Goal: Information Seeking & Learning: Learn about a topic

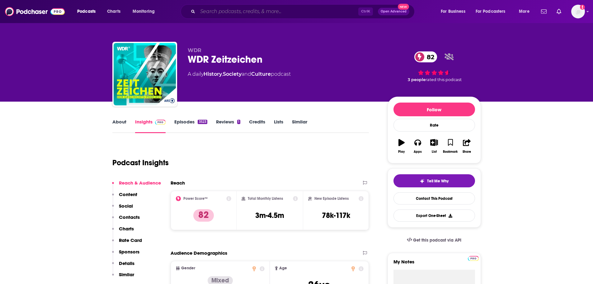
click at [257, 12] on input "Search podcasts, credits, & more..." at bounding box center [278, 12] width 161 height 10
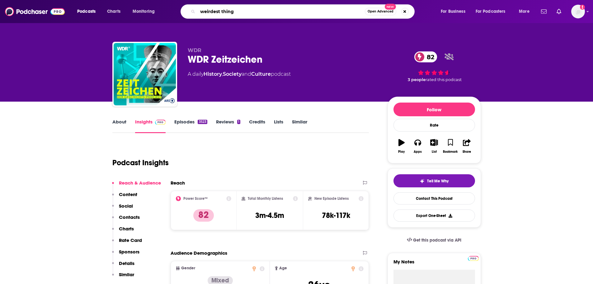
type input "weirdest thing"
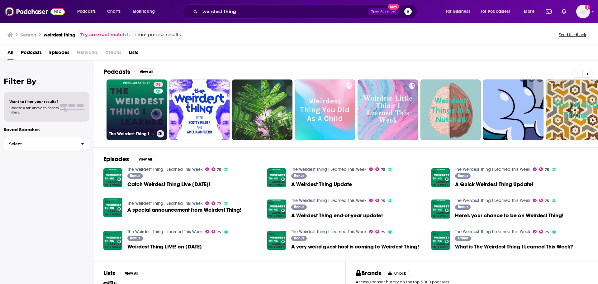
click at [112, 107] on link "75 The Weirdest Thing I Learned This Week" at bounding box center [136, 109] width 60 height 60
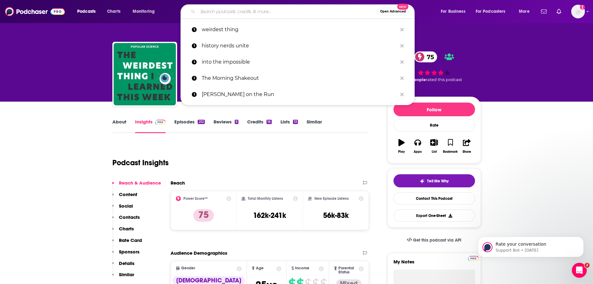
click at [235, 9] on input "Search podcasts, credits, & more..." at bounding box center [288, 12] width 180 height 10
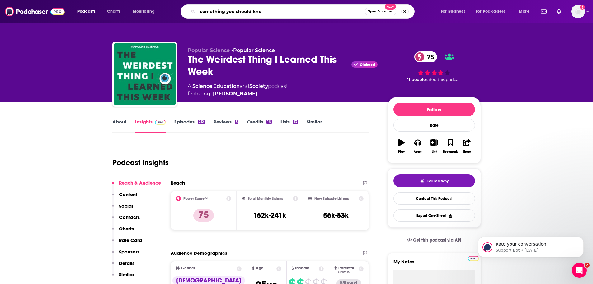
type input "something you should know"
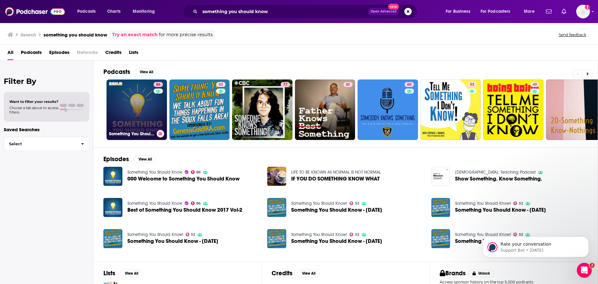
click at [131, 102] on link "86 Something You Should Know" at bounding box center [136, 109] width 60 height 60
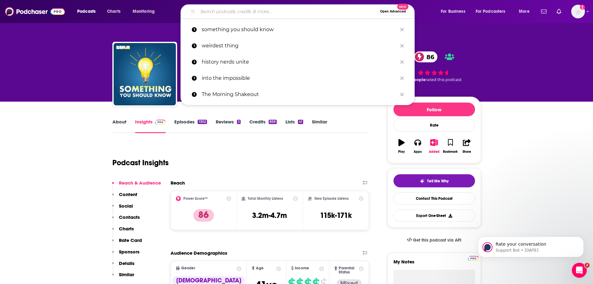
click at [210, 9] on input "Search podcasts, credits, & more..." at bounding box center [288, 12] width 180 height 10
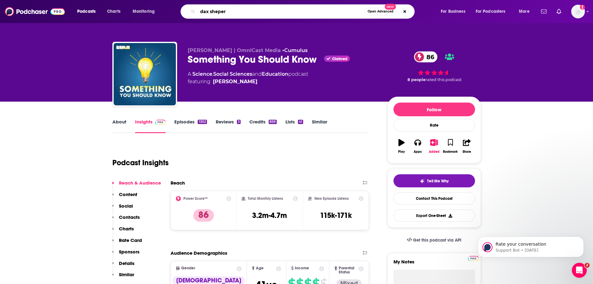
type input "[PERSON_NAME]"
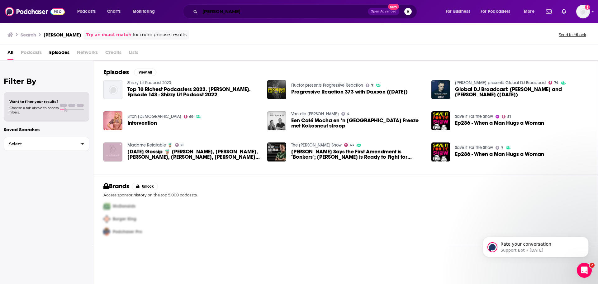
click at [267, 12] on input "[PERSON_NAME]" at bounding box center [284, 12] width 168 height 10
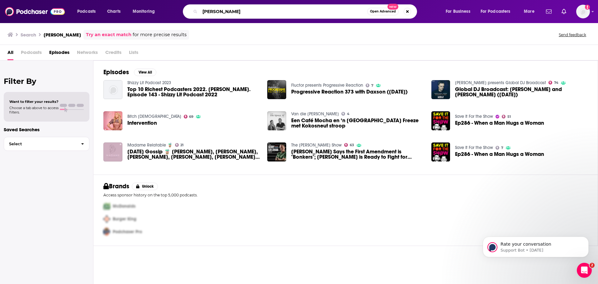
type input "[PERSON_NAME]"
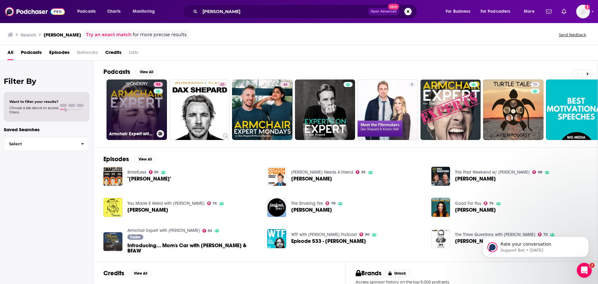
click at [140, 98] on link "93 Armchair Expert with [PERSON_NAME]" at bounding box center [136, 109] width 60 height 60
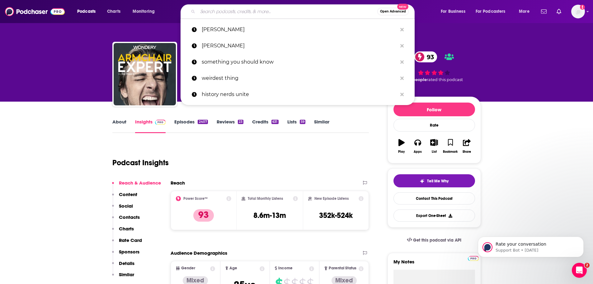
click at [232, 12] on input "Search podcasts, credits, & more..." at bounding box center [288, 12] width 180 height 10
click at [243, 10] on input "Search podcasts, credits, & more..." at bounding box center [288, 12] width 180 height 10
paste input "[PERSON_NAME] Unsupervised Learning"
type input "[PERSON_NAME] Unsupervised Learning"
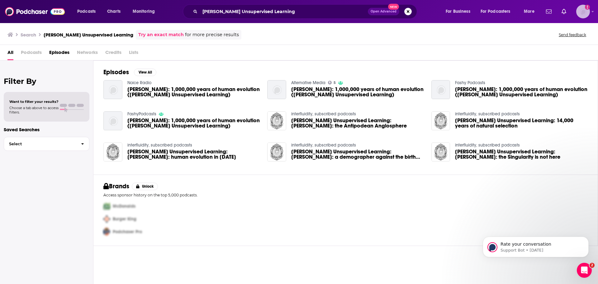
click at [581, 9] on img "Logged in as smeizlik" at bounding box center [583, 12] width 14 height 14
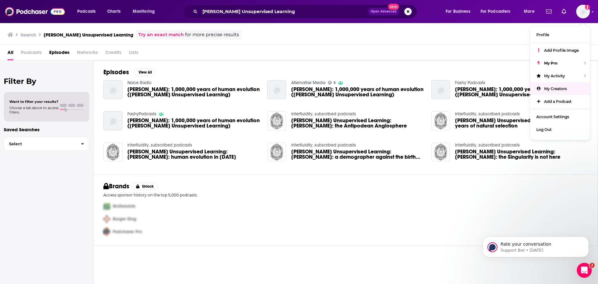
click at [209, 56] on div "All Podcasts Episodes Networks Credits Lists" at bounding box center [299, 53] width 585 height 13
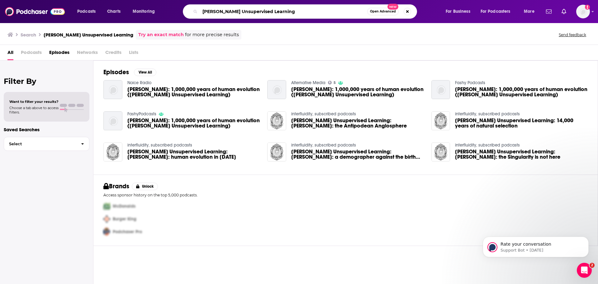
drag, startPoint x: 234, startPoint y: 11, endPoint x: 117, endPoint y: 17, distance: 117.2
click at [117, 17] on div "Podcasts Charts Monitoring [PERSON_NAME] Unsupervised Learning Open Advanced Ne…" at bounding box center [306, 11] width 467 height 14
type input "\Unsupervised Learning"
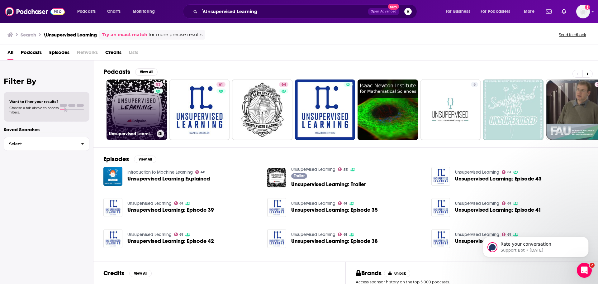
click at [136, 102] on link "53 Unsupervised Learning" at bounding box center [136, 109] width 60 height 60
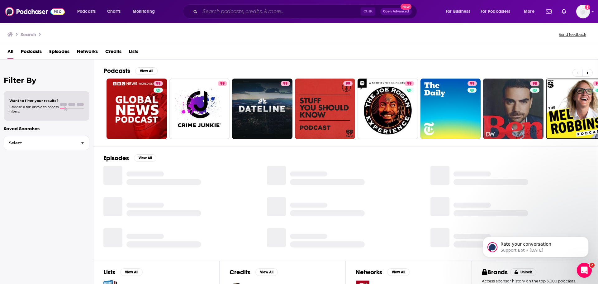
click at [257, 15] on input "Search podcasts, credits, & more..." at bounding box center [280, 12] width 161 height 10
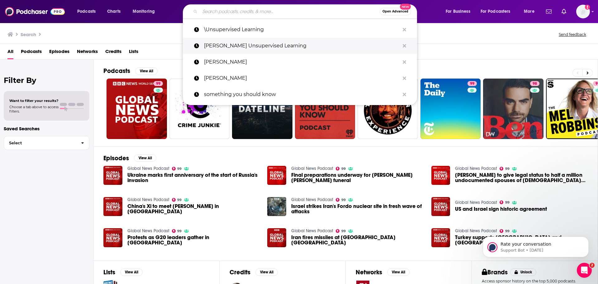
click at [241, 43] on p "[PERSON_NAME] Unsupervised Learning" at bounding box center [302, 46] width 196 height 16
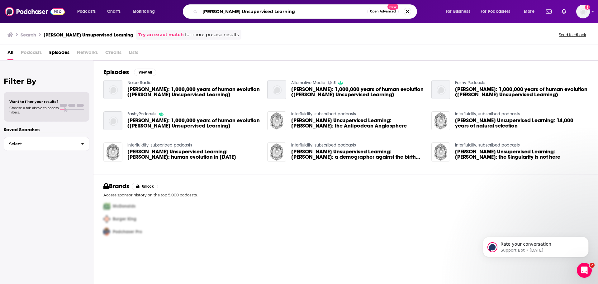
drag, startPoint x: 294, startPoint y: 10, endPoint x: 234, endPoint y: 15, distance: 60.3
click at [234, 15] on input "[PERSON_NAME] Unsupervised Learning" at bounding box center [283, 12] width 167 height 10
type input "[PERSON_NAME]"
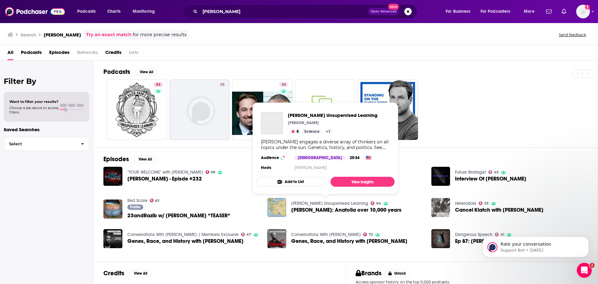
click at [327, 202] on link "[PERSON_NAME] Unsupervised Learning" at bounding box center [329, 202] width 77 height 5
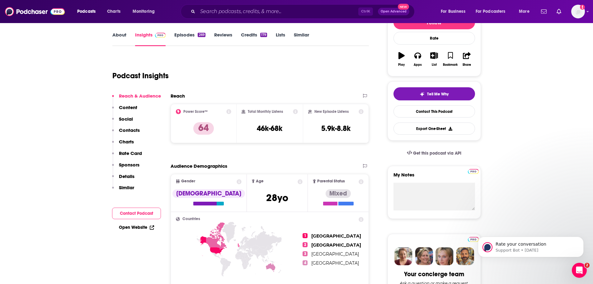
scroll to position [31, 0]
